Goal: Task Accomplishment & Management: Use online tool/utility

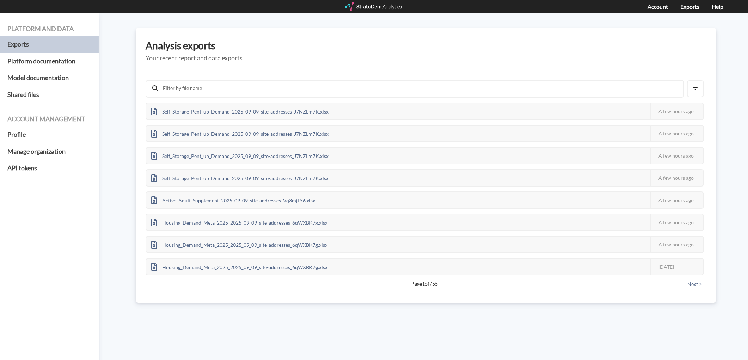
click at [372, 7] on div at bounding box center [374, 6] width 58 height 9
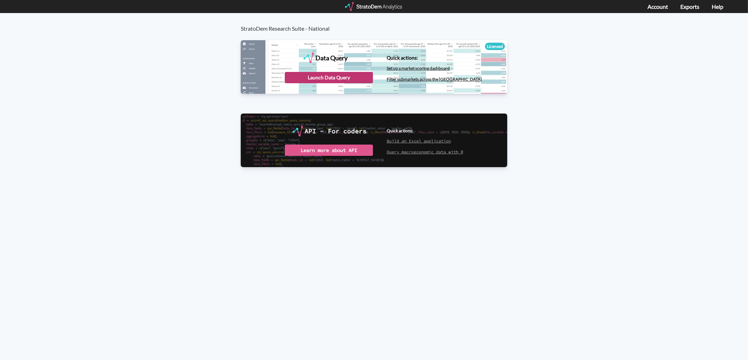
click at [350, 76] on div "Launch Data Query" at bounding box center [329, 77] width 88 height 11
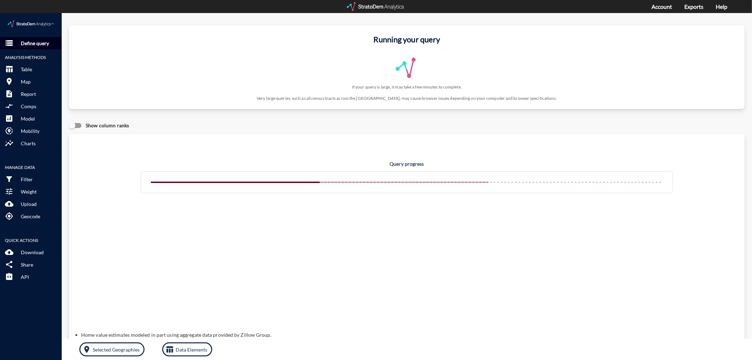
click p "Define query"
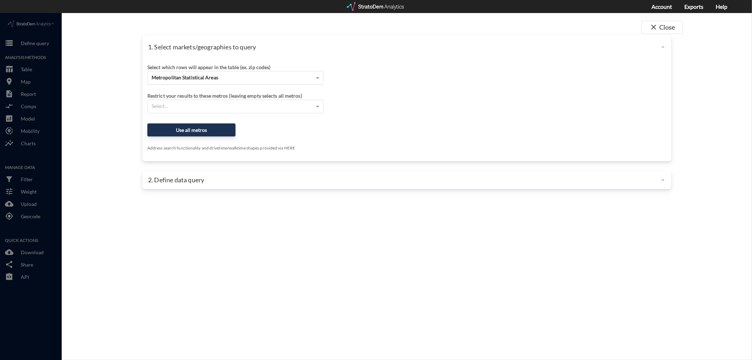
click span "Metropolitan Statistical Areas"
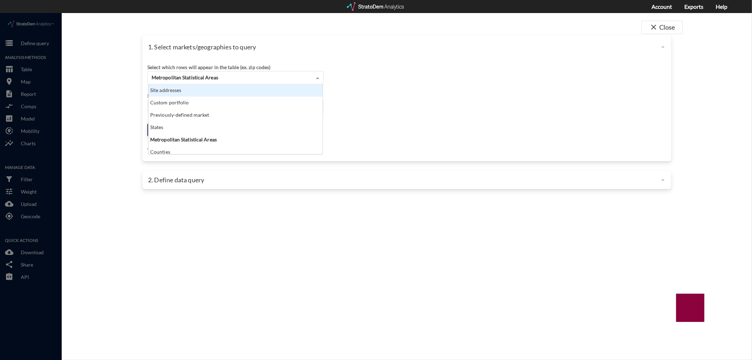
click div "Site addresses"
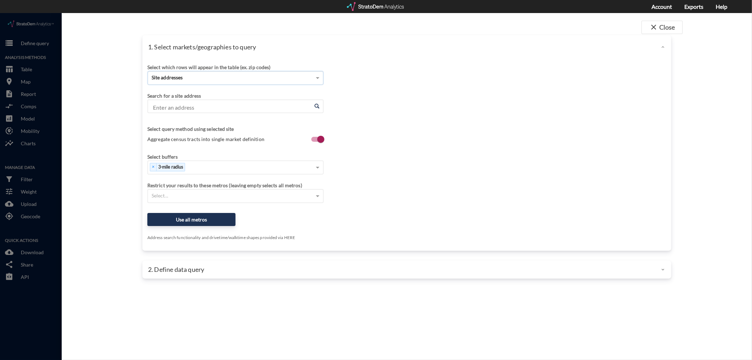
click div "Enter an address Enter an address"
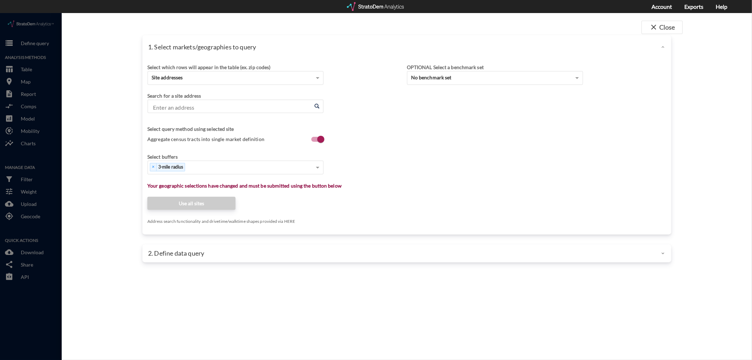
click input "Enter an address"
paste input "[STREET_ADDRESS]"
click li "[STREET_ADDRESS][US_STATE]"
type input "[STREET_ADDRESS][US_STATE]"
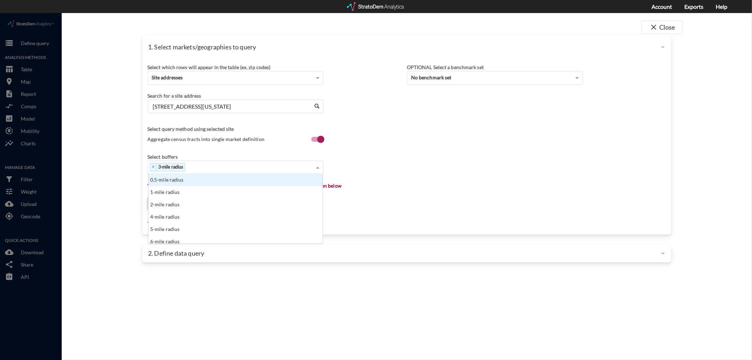
click div "Select which rows will appear in the table (ex. zip codes) Site addresses Selec…"
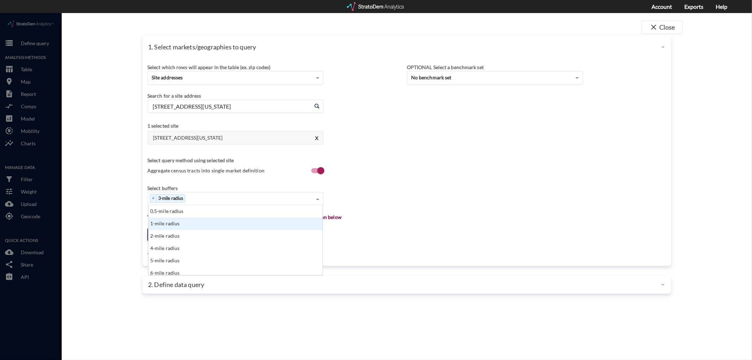
click div "1-mile radius"
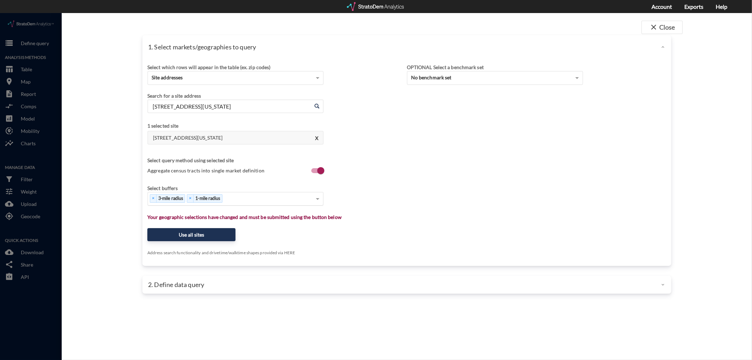
click div "× 3-mile radius × 1-mile radius"
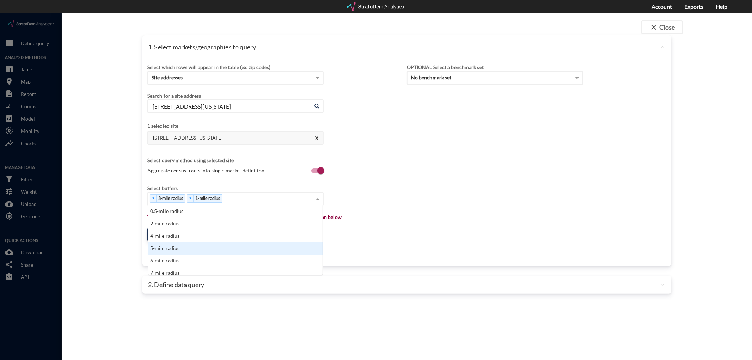
click div "5-mile radius"
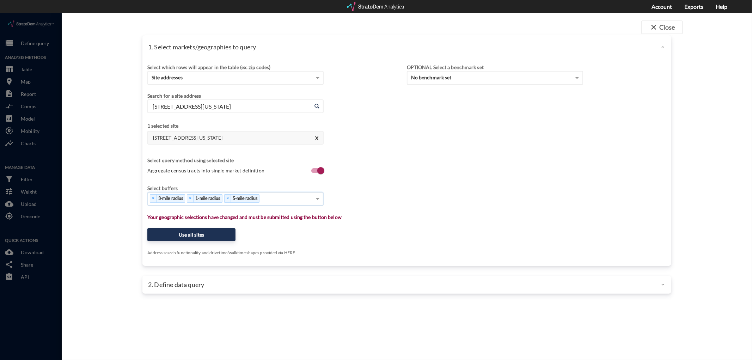
type input "1"
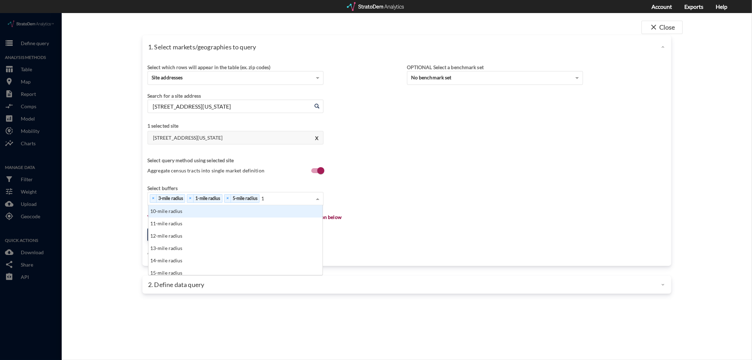
click div "10-mile radius"
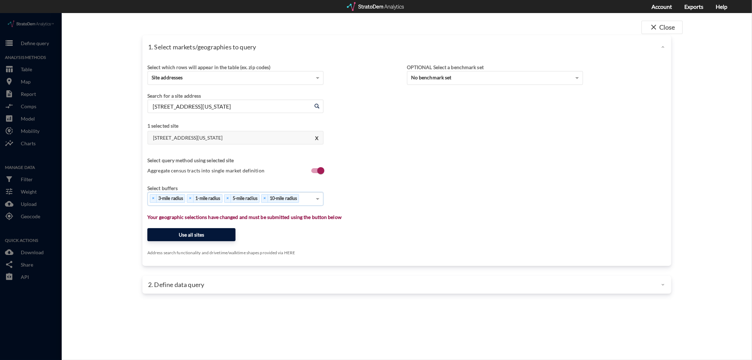
click button "Use all sites"
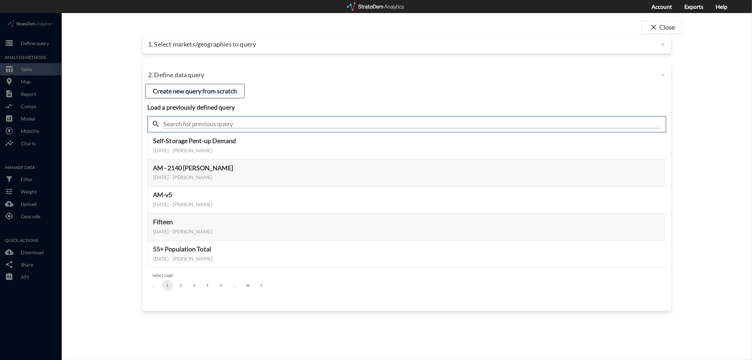
drag, startPoint x: 186, startPoint y: 107, endPoint x: 191, endPoint y: 112, distance: 6.5
click input "text"
type input "housing demand & meta"
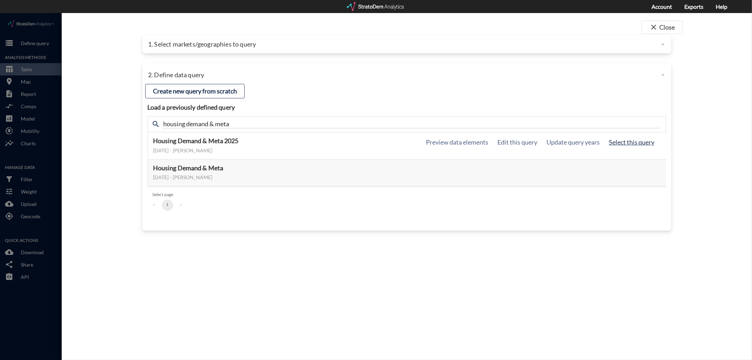
click button "Select this query"
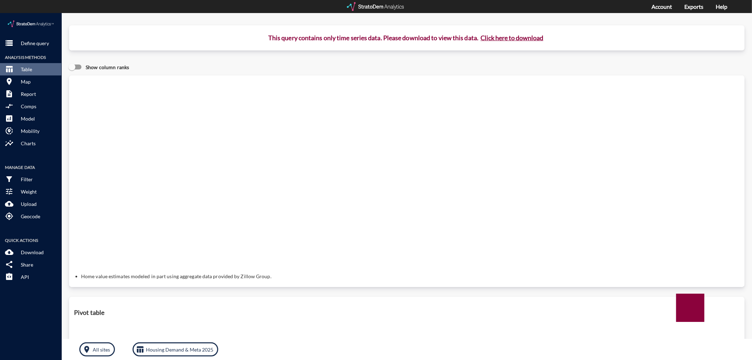
click button "Click here to download"
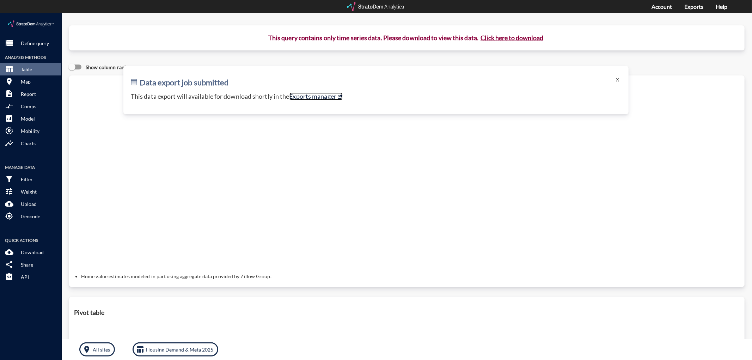
click link "Exports manager"
click p "Define query"
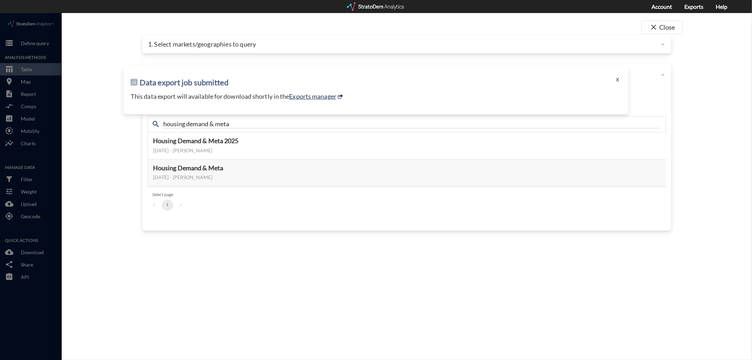
click div "close Close 1. Select markets/geographies to query Select which rows will appea…"
click button "X"
click div "1. Select markets/geographies to query"
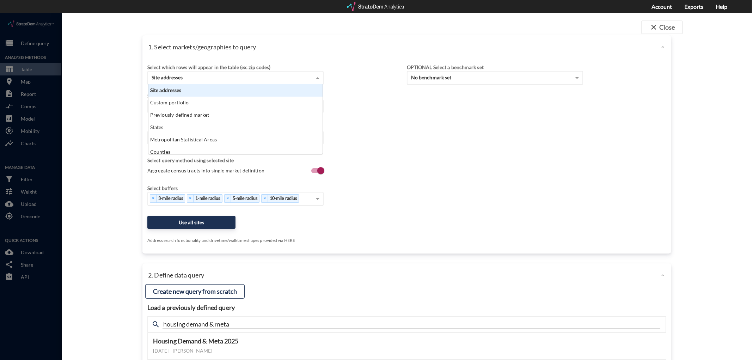
click div "Site addresses"
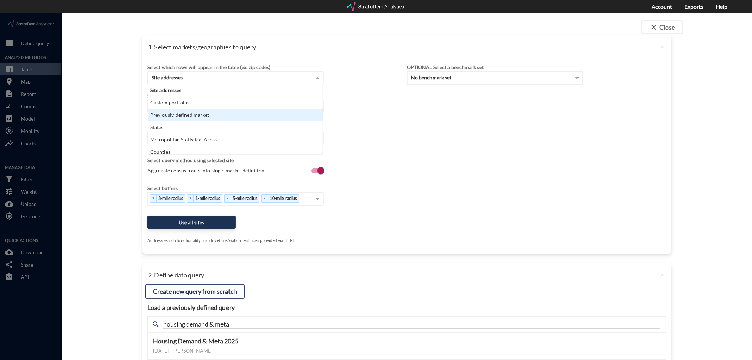
click div "Previously-defined market"
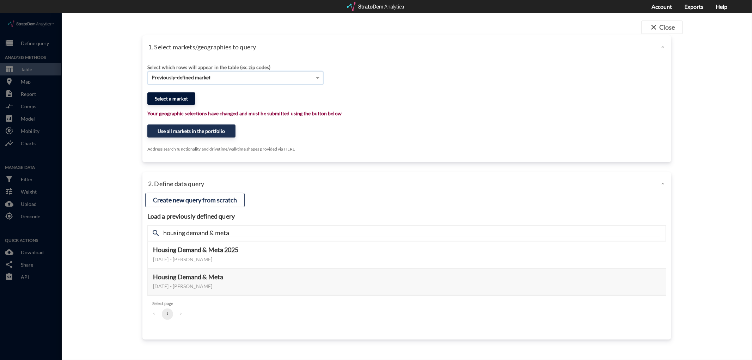
click button "Select a market"
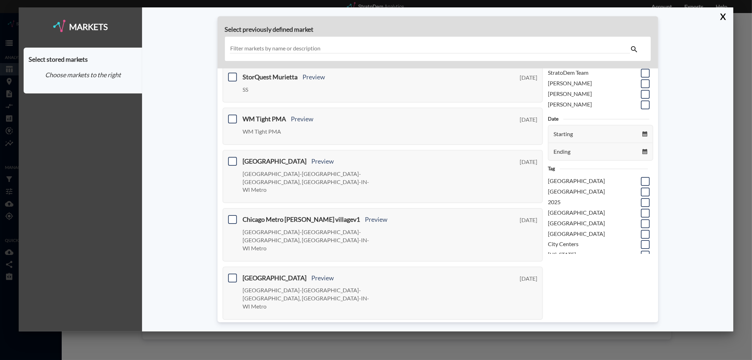
scroll to position [0, 0]
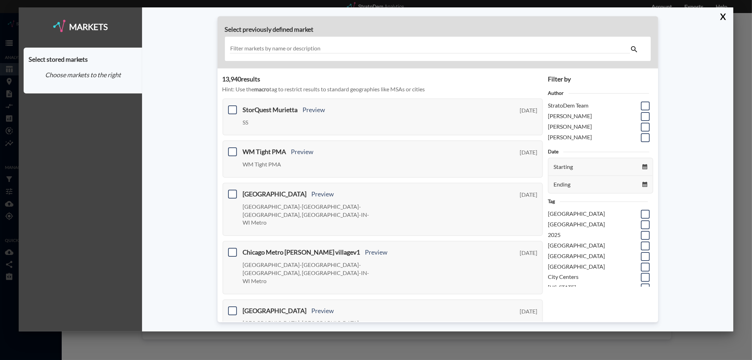
click at [266, 46] on input "text" at bounding box center [430, 49] width 400 height 10
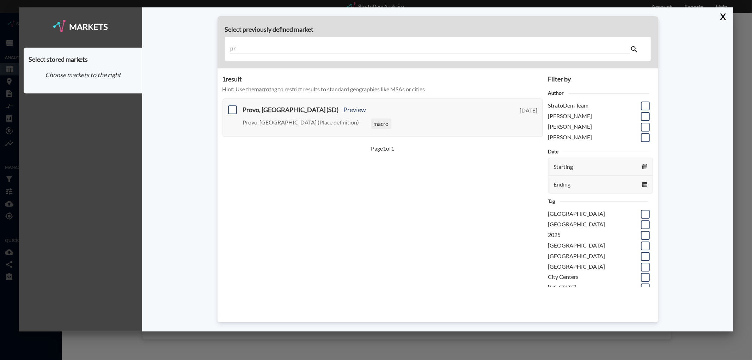
type input "p"
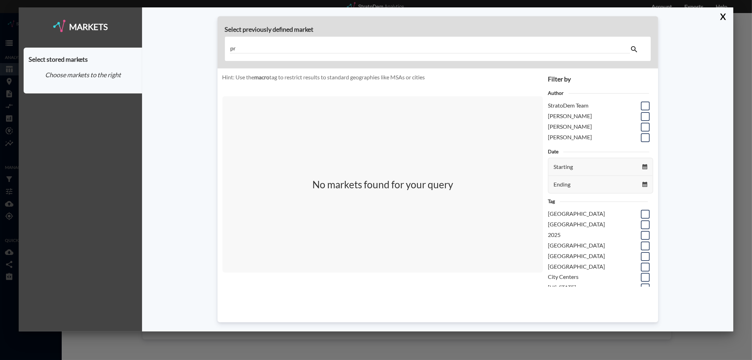
type input "p"
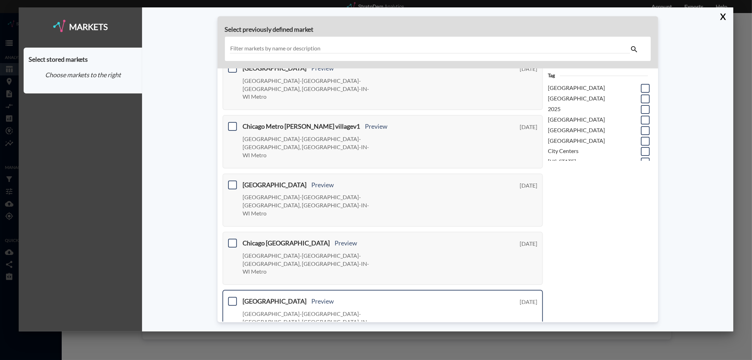
scroll to position [210, 0]
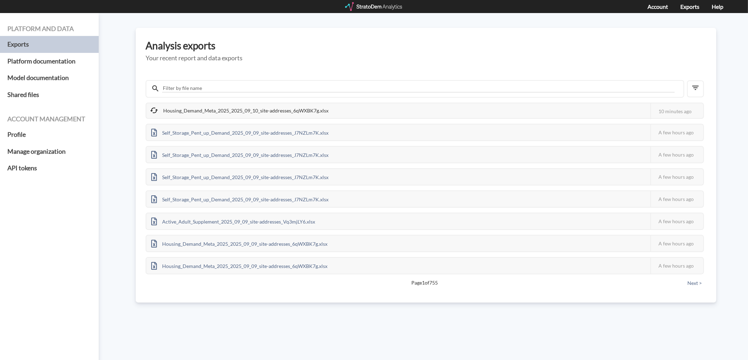
click at [194, 110] on div "Housing_Demand_Meta_2025_2025_09_10_site-addresses_6qWXBK7g.xlsx" at bounding box center [239, 110] width 187 height 15
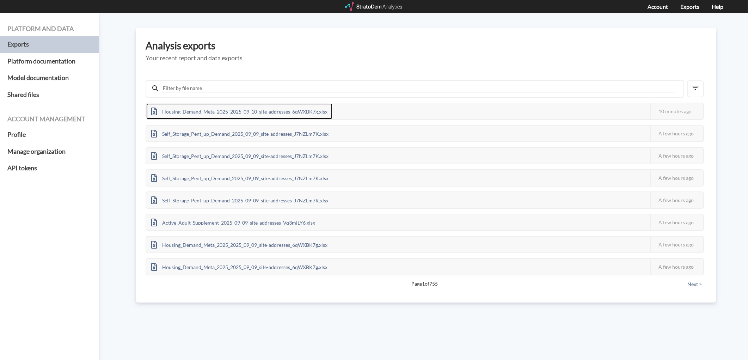
click at [189, 109] on div "Housing_Demand_Meta_2025_2025_09_10_site-addresses_6qWXBK7g.xlsx" at bounding box center [239, 111] width 186 height 16
